Goal: Transaction & Acquisition: Purchase product/service

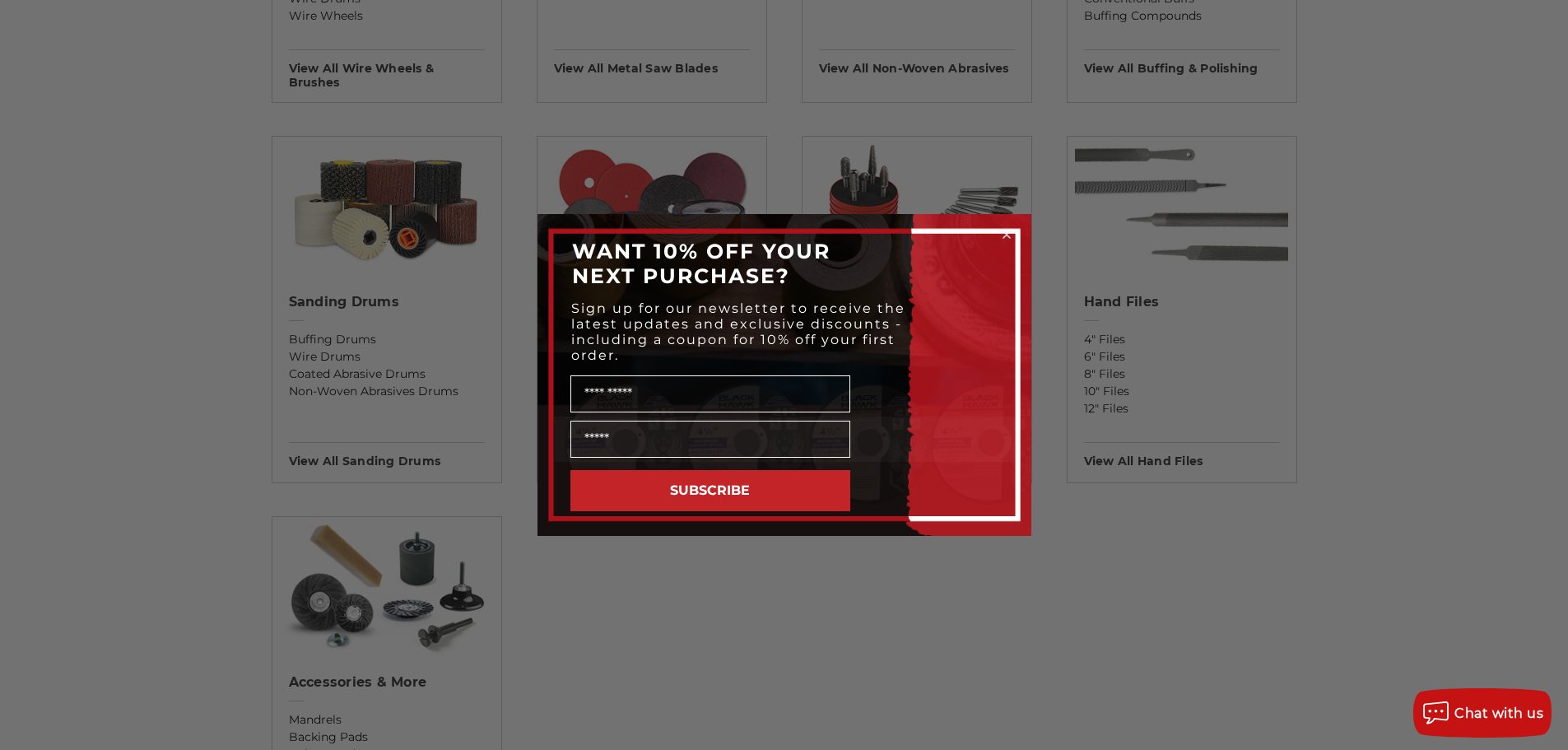
scroll to position [1317, 0]
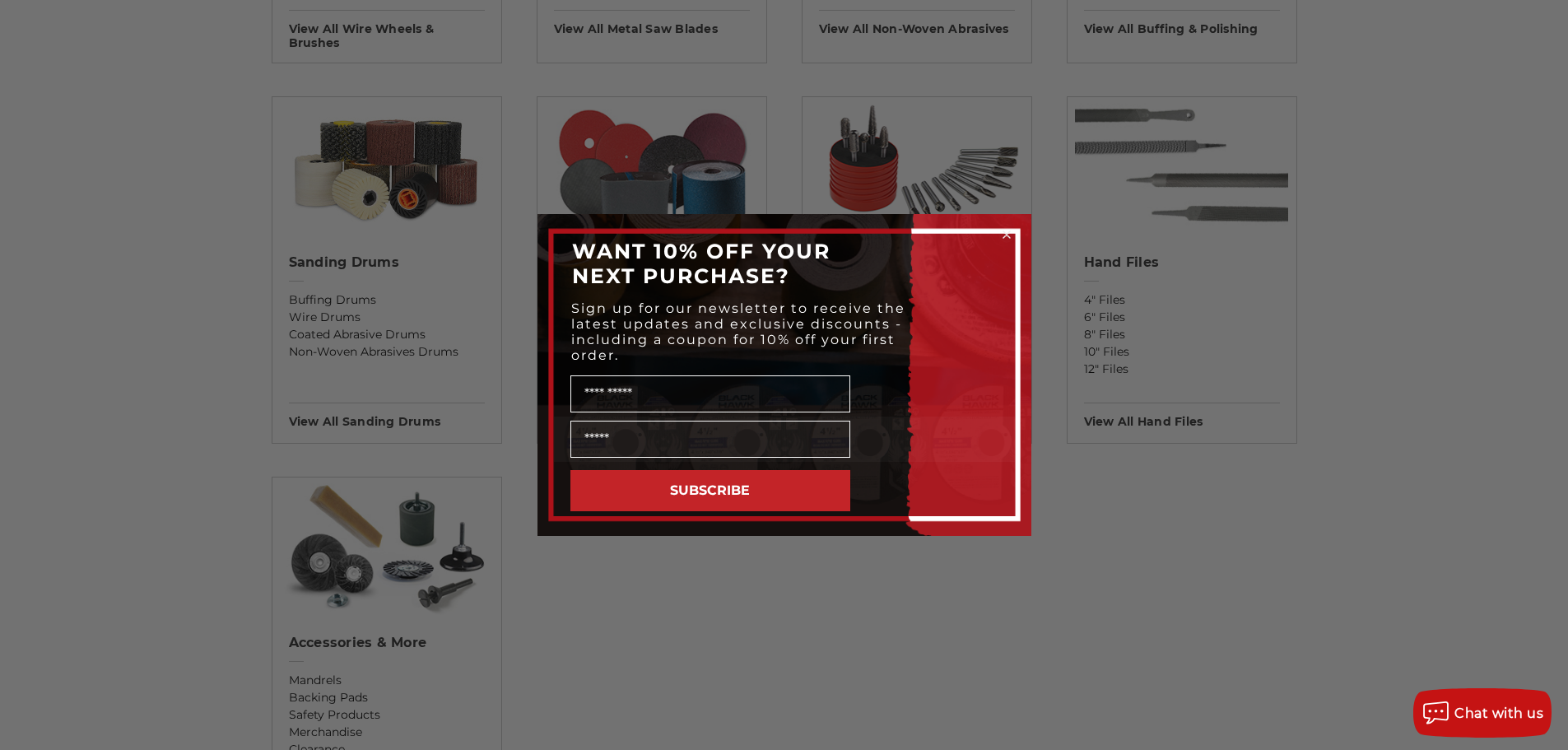
click at [228, 364] on div "Close dialog WANT 10% OFF YOUR NEXT PURCHASE? Sign up for our newsletter to rec…" at bounding box center [784, 375] width 1568 height 750
click at [300, 386] on div "Close dialog WANT 10% OFF YOUR NEXT PURCHASE? Sign up for our newsletter to rec…" at bounding box center [784, 375] width 1568 height 750
click at [1008, 239] on circle "Close dialog" at bounding box center [1006, 235] width 15 height 15
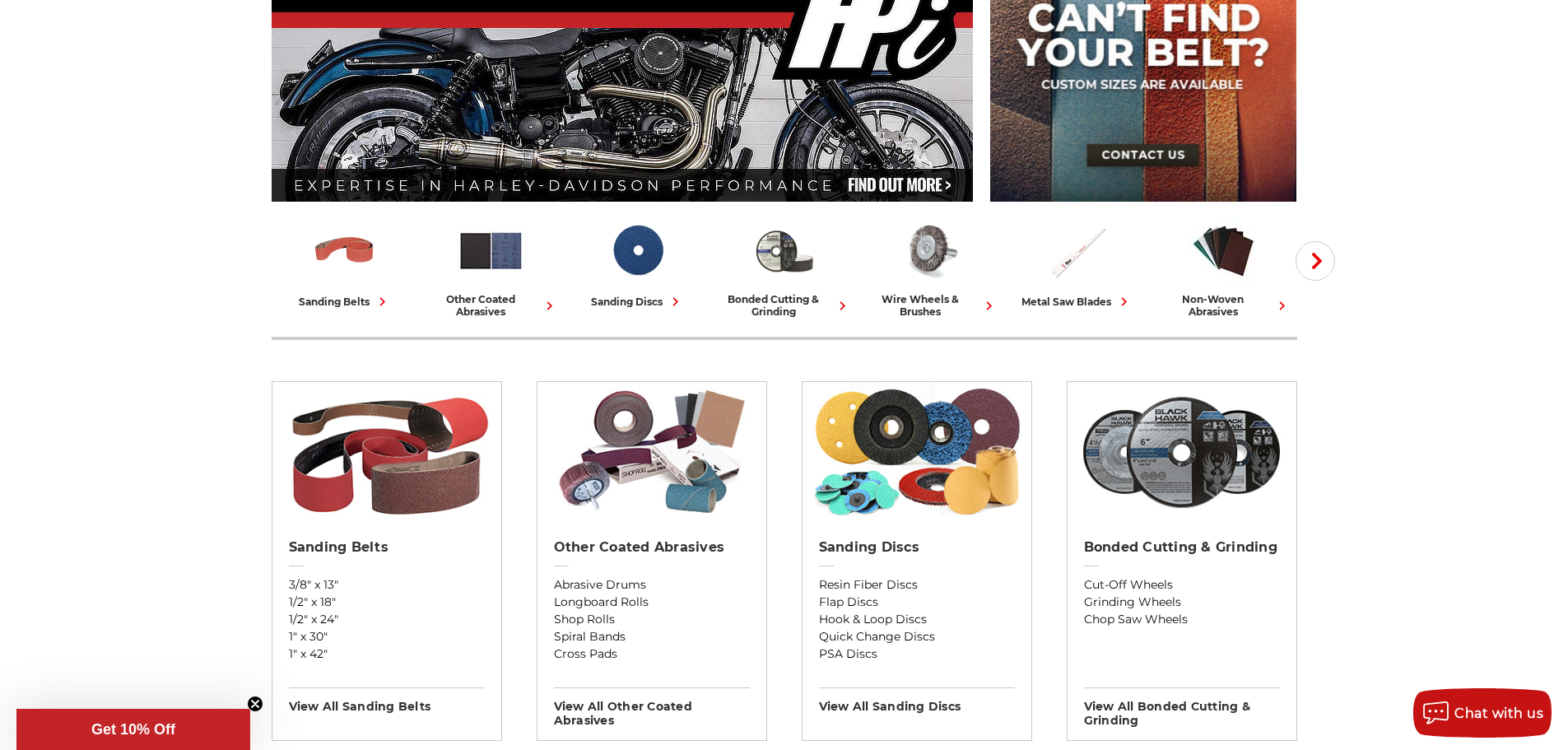
scroll to position [0, 0]
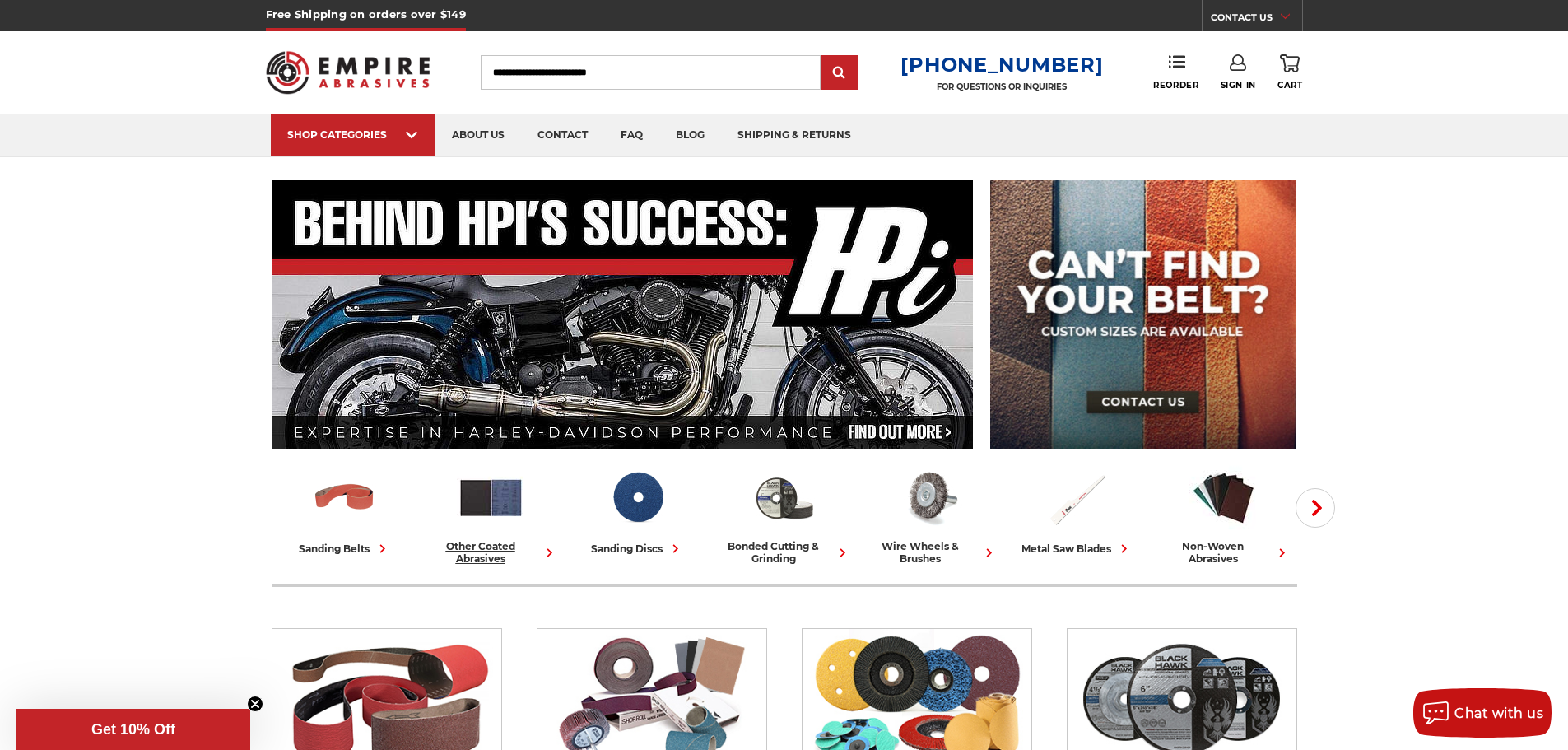
click at [479, 555] on div "other coated abrasives" at bounding box center [490, 553] width 133 height 25
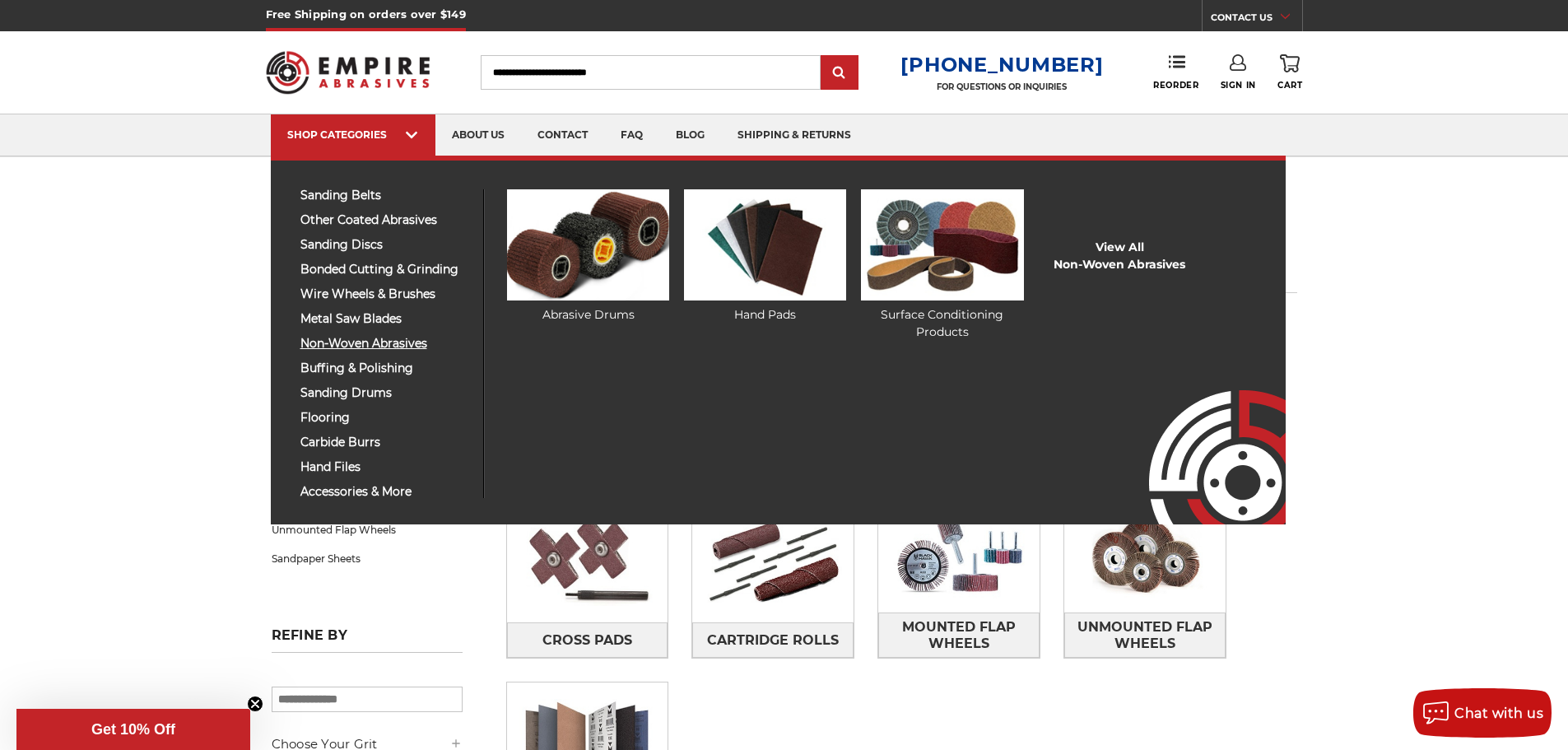
click at [339, 344] on span "non-woven abrasives" at bounding box center [385, 343] width 170 height 12
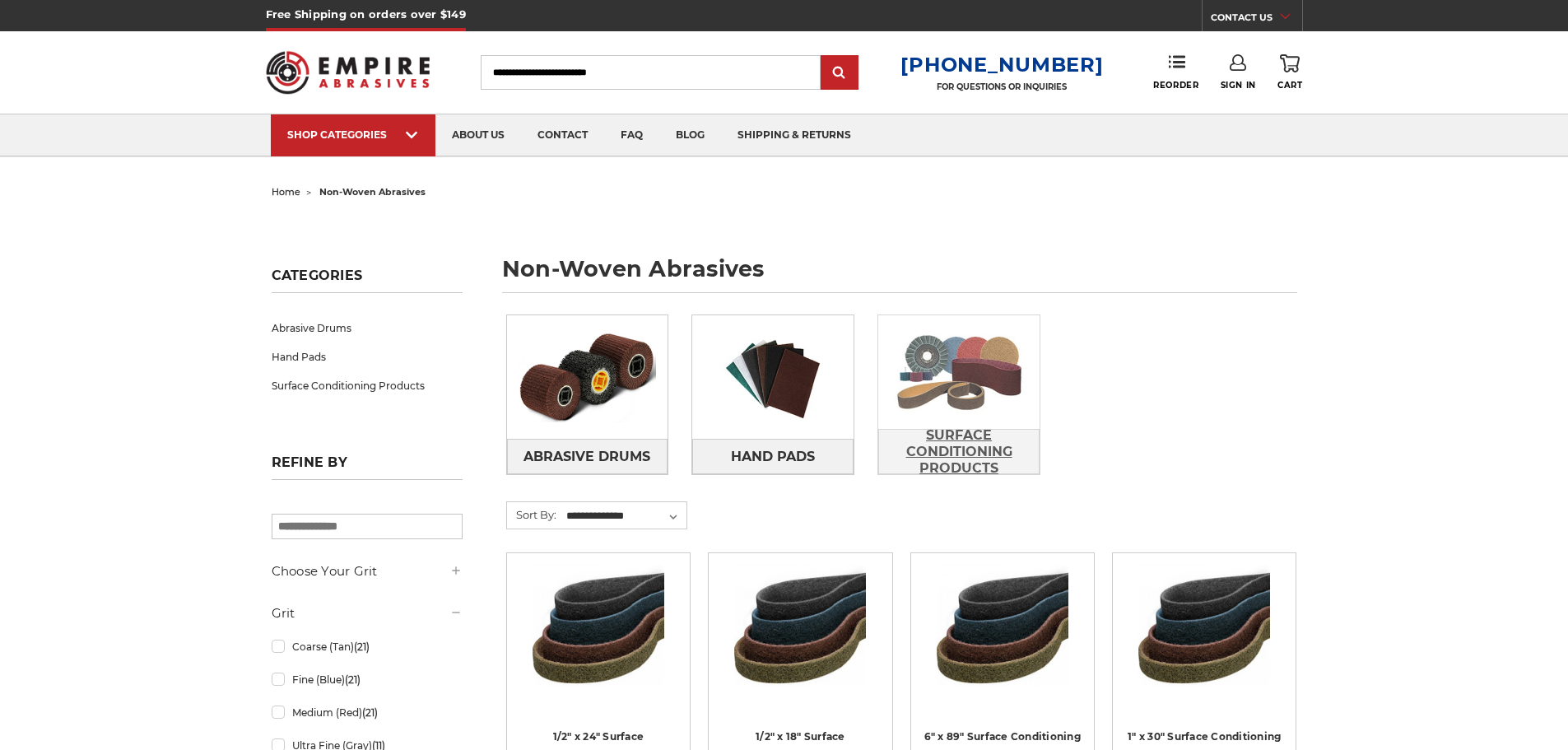
click at [949, 440] on span "Surface Conditioning Products" at bounding box center [958, 452] width 160 height 61
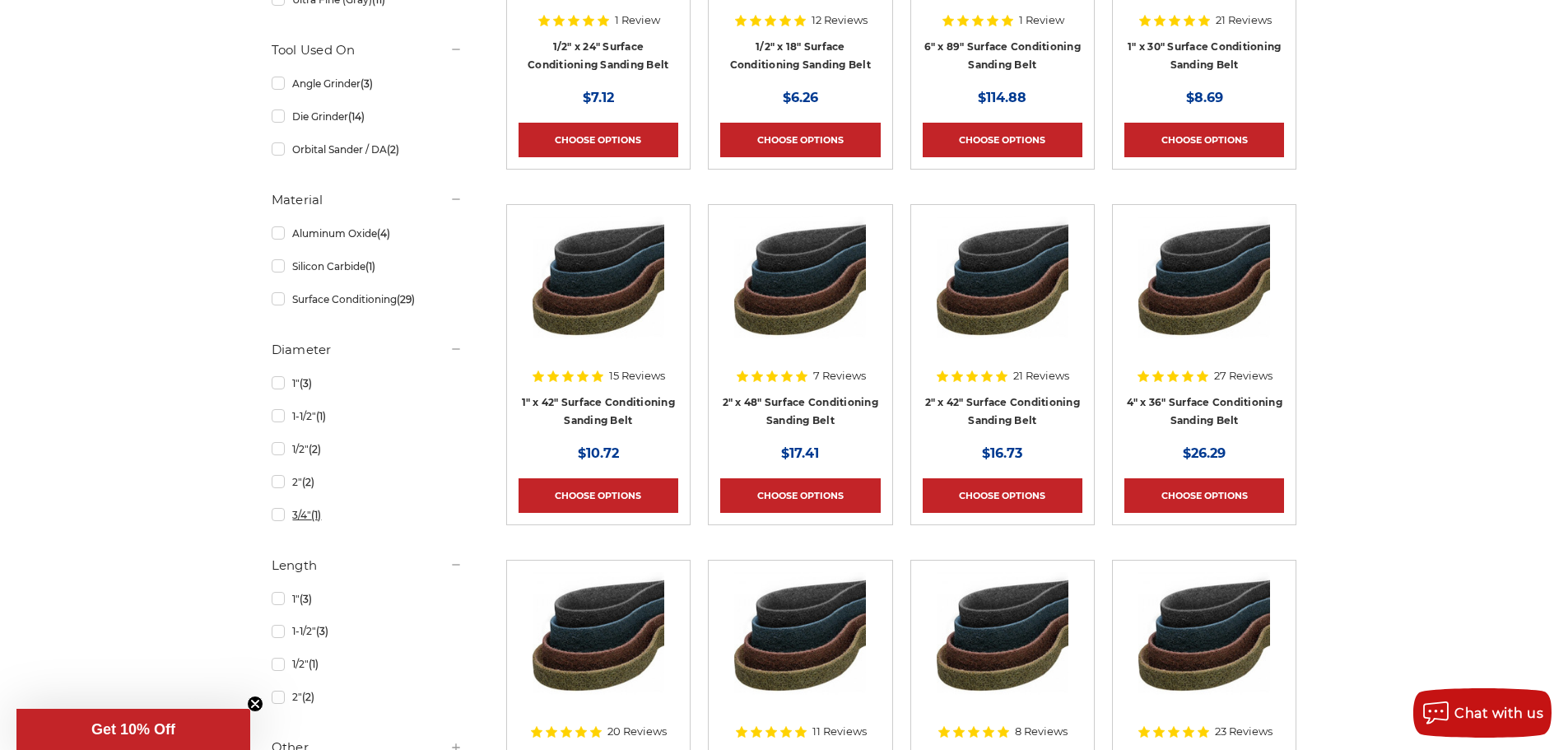
scroll to position [411, 0]
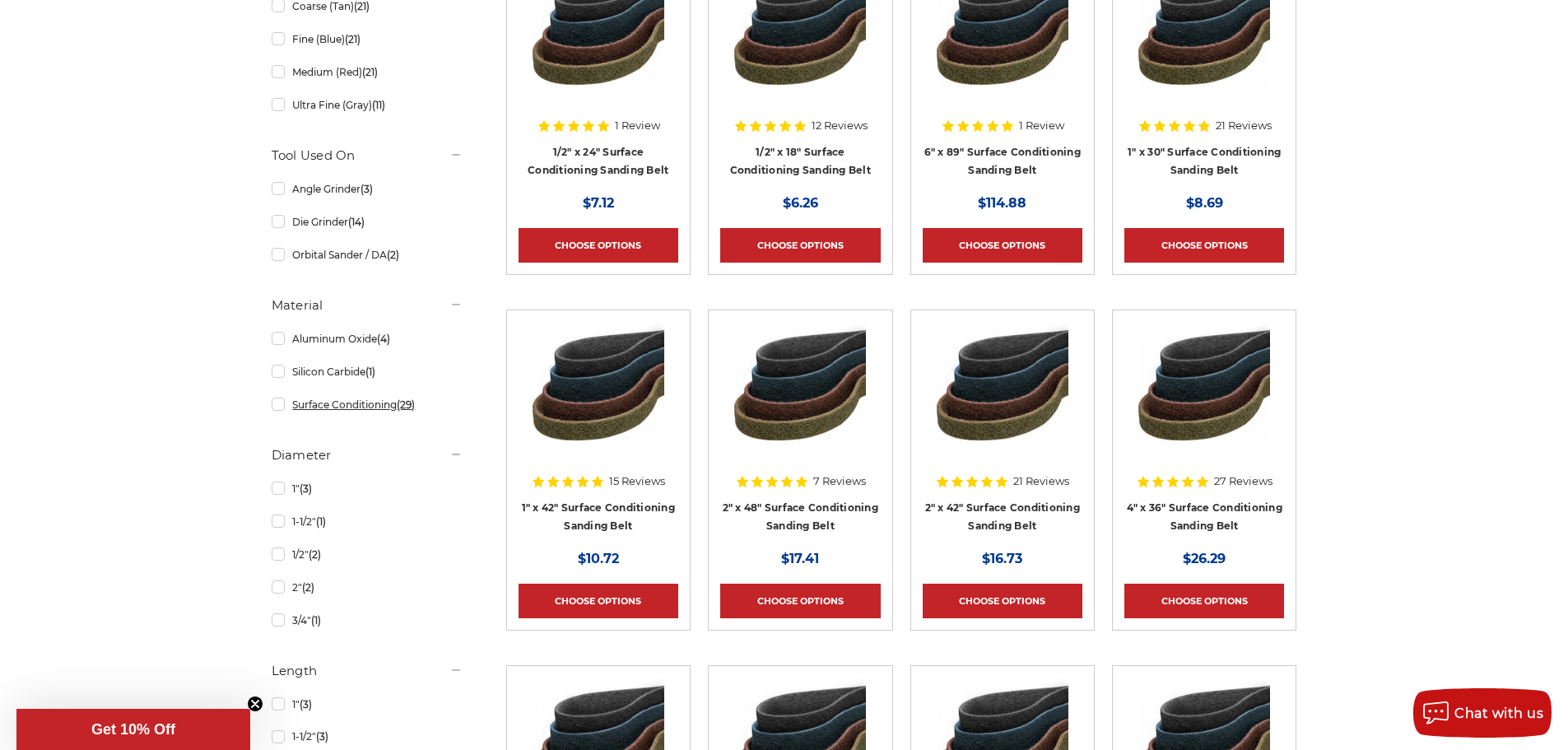
click at [338, 406] on link "Surface Conditioning (29)" at bounding box center [367, 405] width 191 height 29
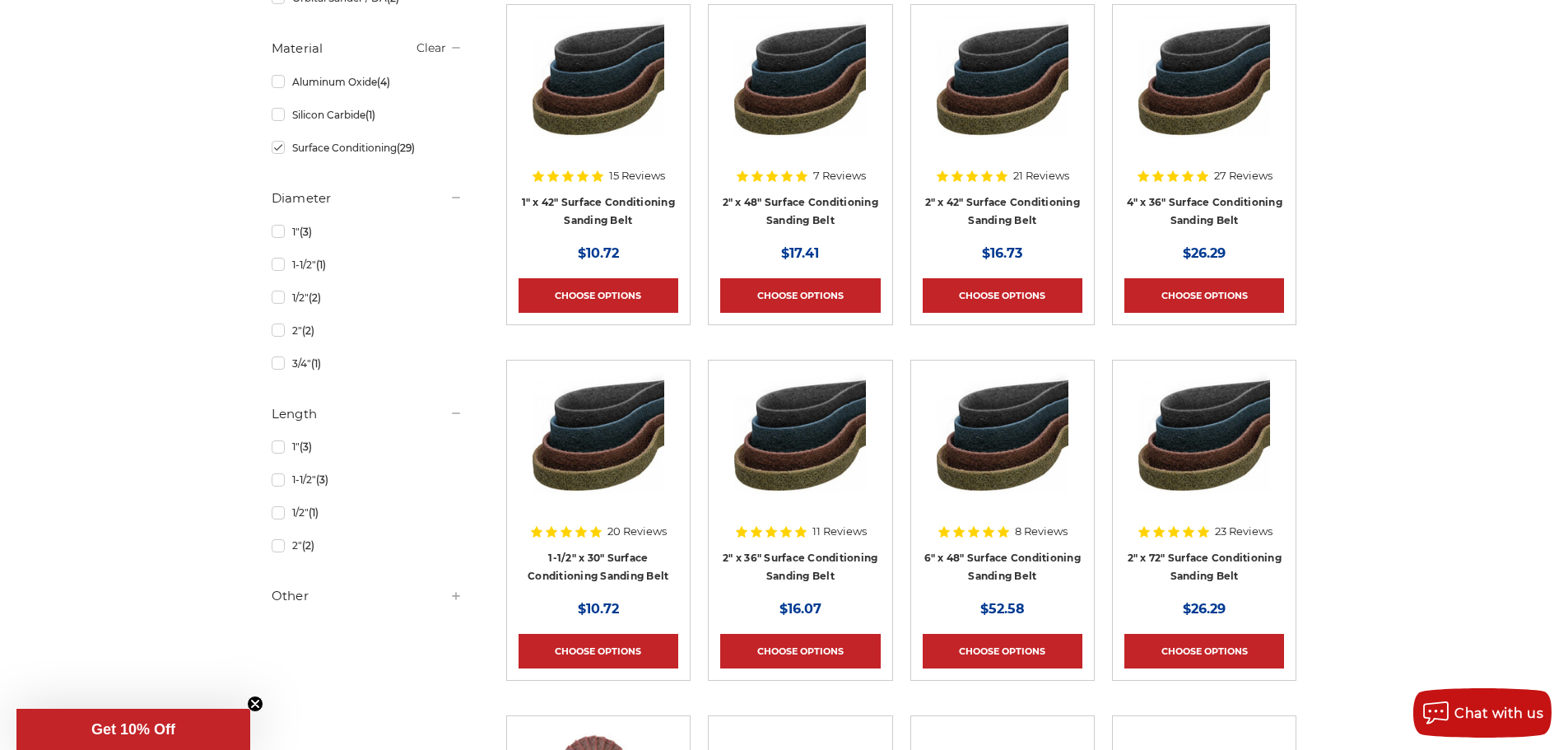
scroll to position [741, 0]
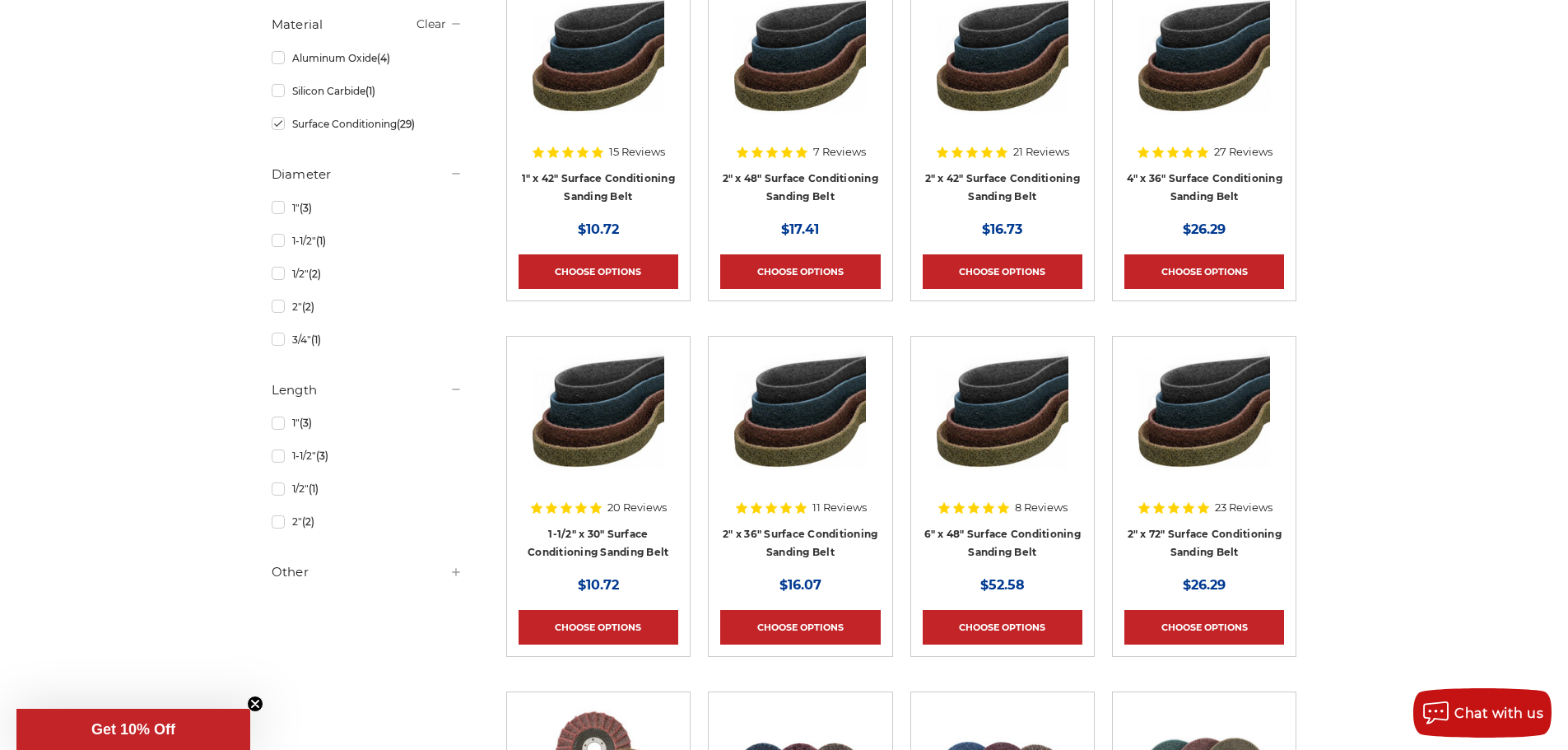
click at [289, 581] on h5 "Other" at bounding box center [367, 572] width 191 height 20
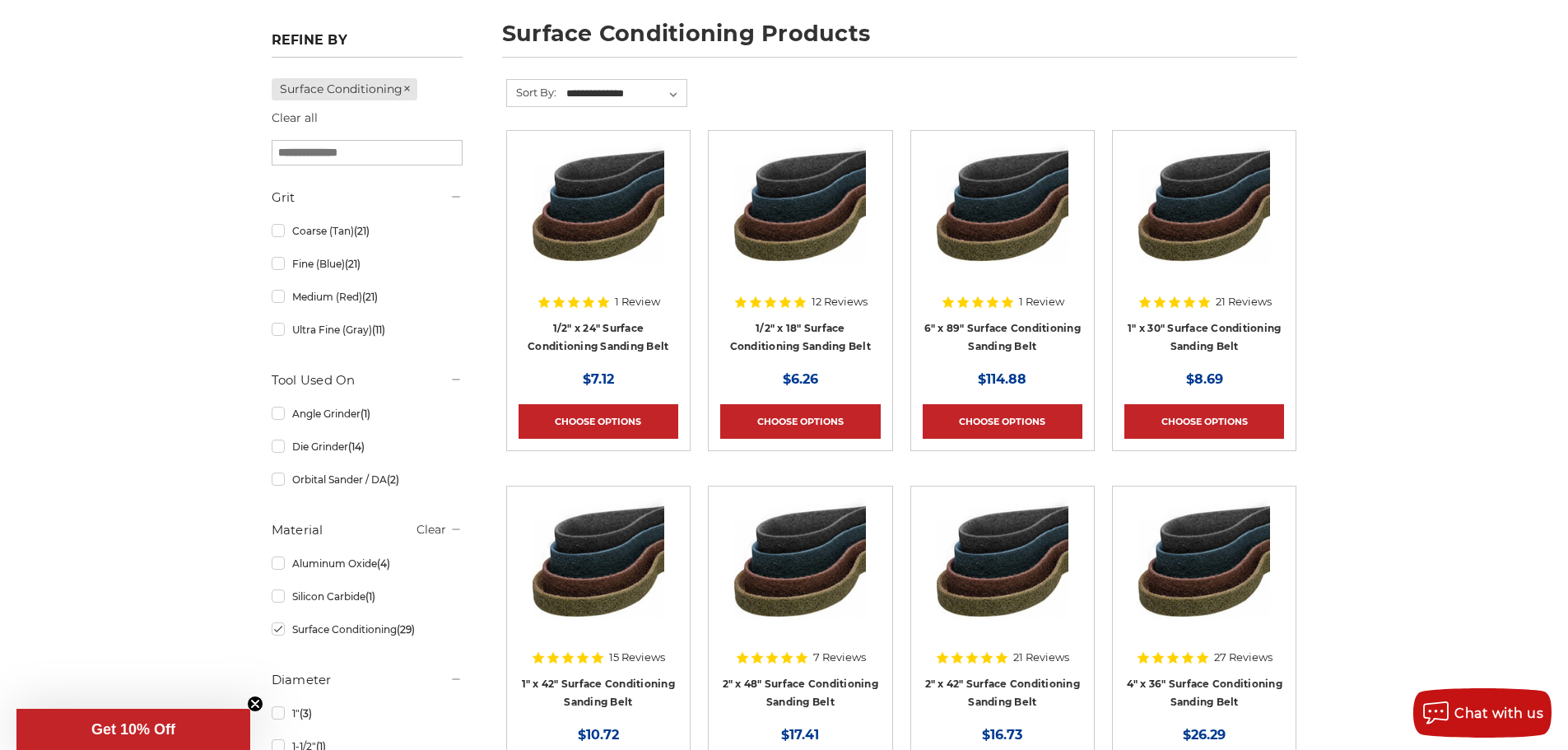
scroll to position [0, 0]
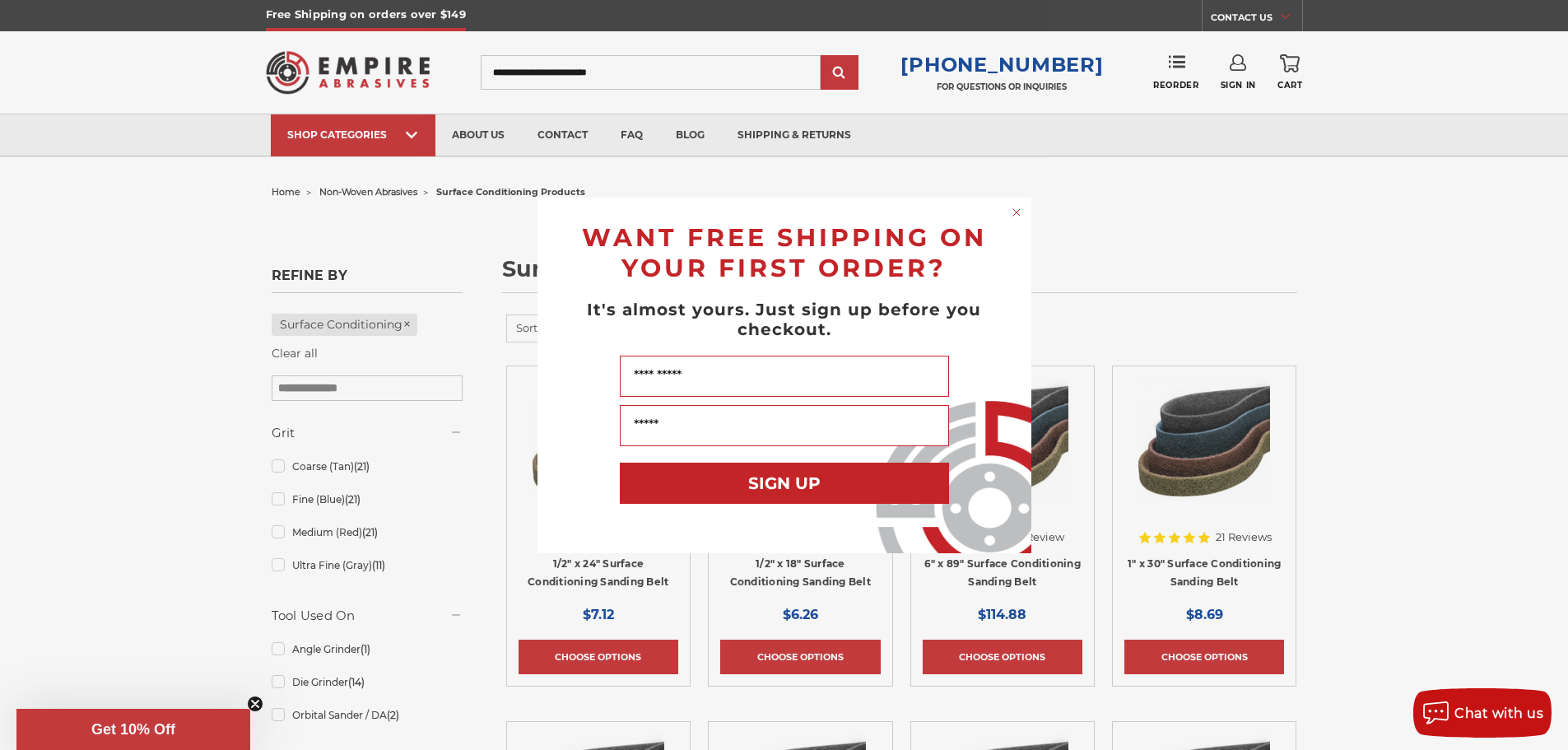
click at [1014, 210] on icon "Close dialog" at bounding box center [1016, 212] width 7 height 7
